Goal: Check status: Check status

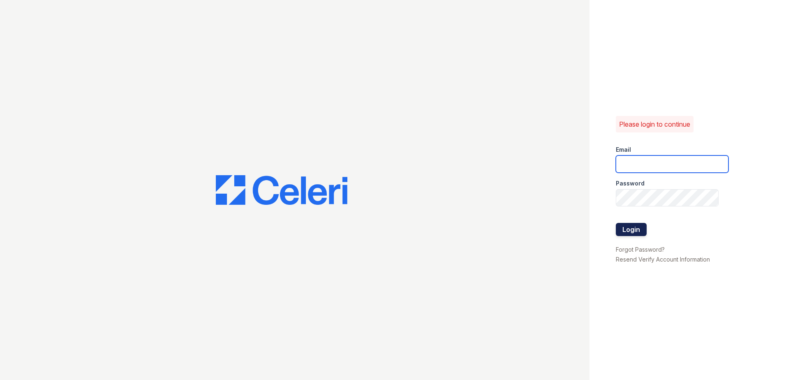
type input "AAlexander@trinity-pm.com"
click at [378, 230] on button "Login" at bounding box center [631, 229] width 31 height 13
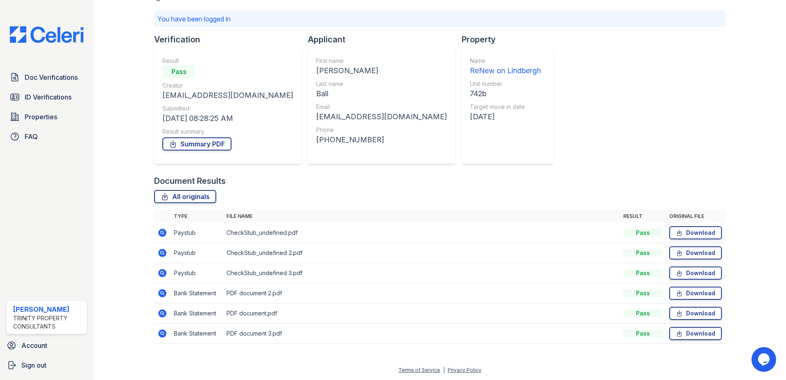
click at [162, 293] on icon at bounding box center [162, 293] width 2 height 2
click at [166, 272] on icon at bounding box center [162, 273] width 8 height 8
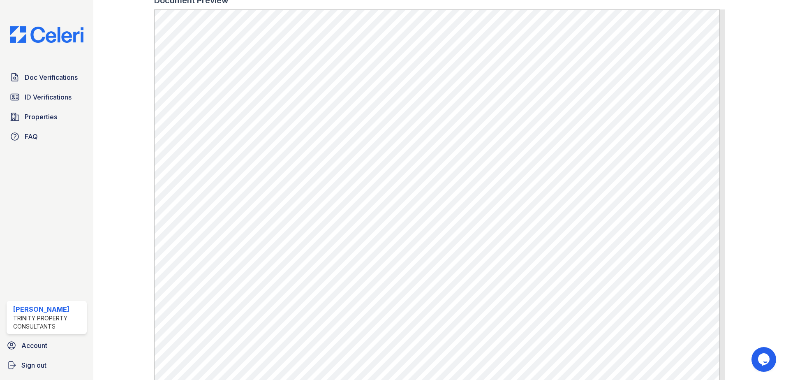
scroll to position [370, 0]
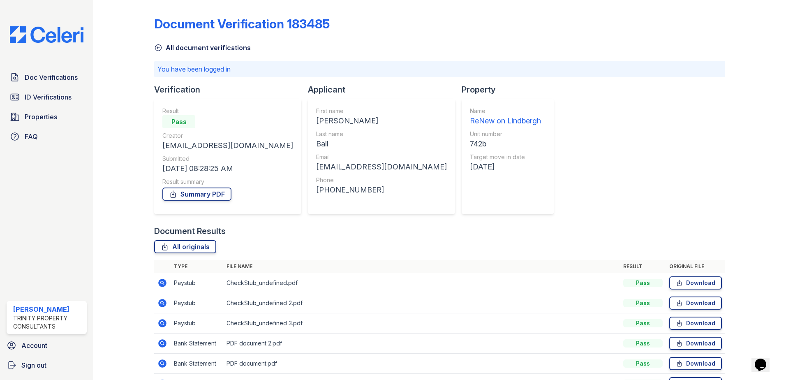
click at [158, 280] on icon at bounding box center [163, 283] width 10 height 10
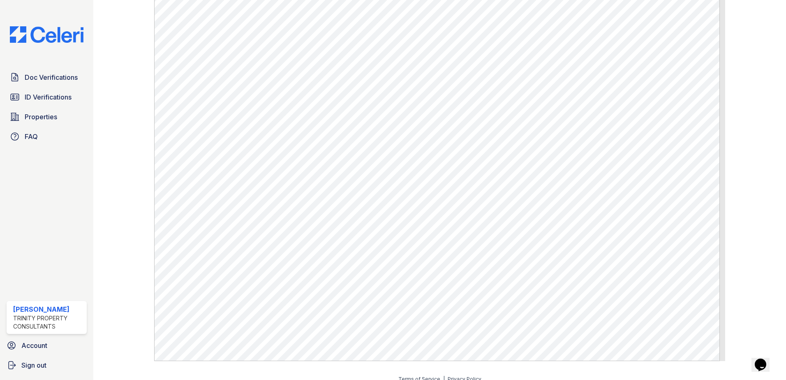
scroll to position [395, 0]
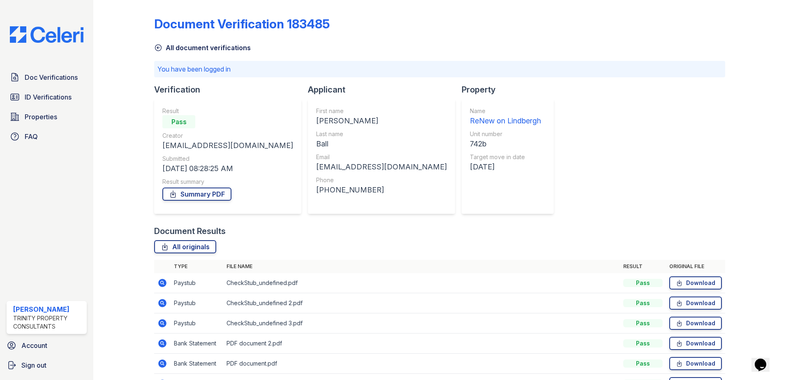
click at [163, 303] on icon at bounding box center [163, 303] width 10 height 10
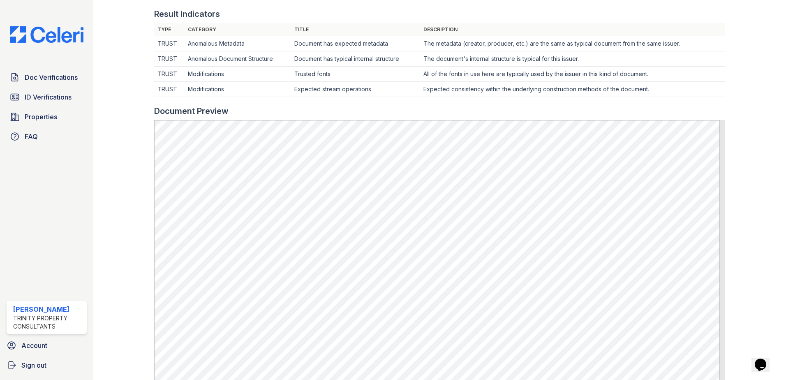
scroll to position [206, 0]
